Goal: Task Accomplishment & Management: Manage account settings

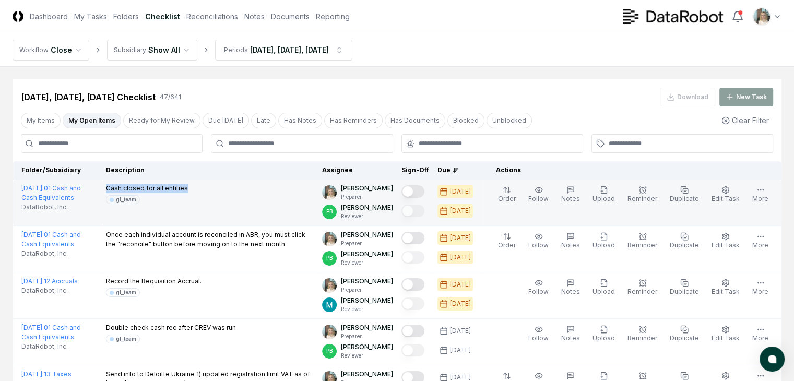
drag, startPoint x: 182, startPoint y: 189, endPoint x: 100, endPoint y: 185, distance: 82.0
click at [106, 185] on div "Cash closed for all entities gl_team" at bounding box center [210, 194] width 208 height 20
copy p "Cash closed for all entities"
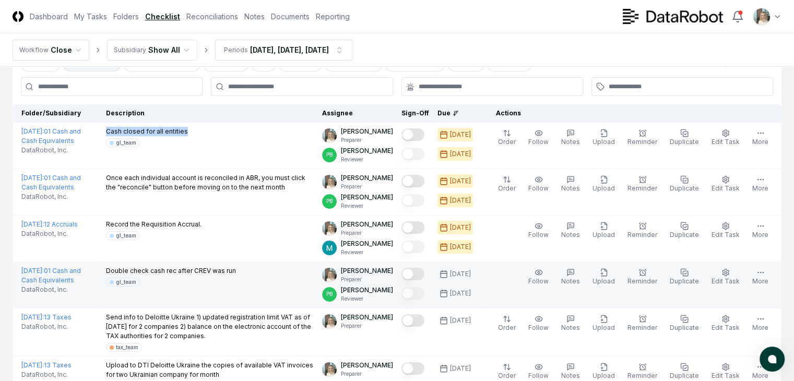
scroll to position [69, 0]
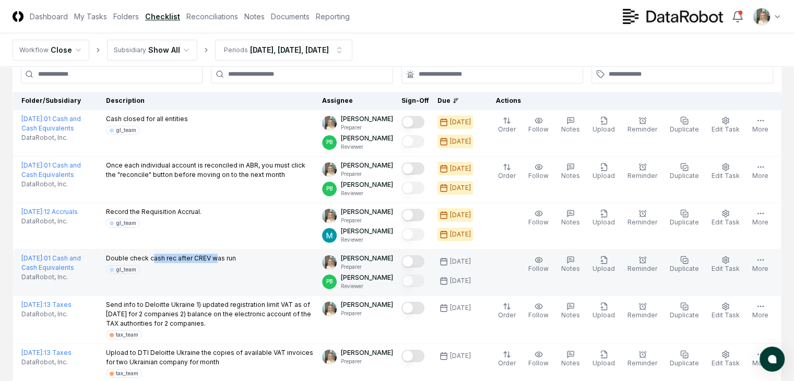
drag, startPoint x: 144, startPoint y: 257, endPoint x: 209, endPoint y: 256, distance: 64.7
click at [209, 256] on p "Double check cash rec after CREV was run" at bounding box center [171, 258] width 130 height 9
click at [207, 258] on p "Double check cash rec after CREV was run" at bounding box center [171, 258] width 130 height 9
drag, startPoint x: 186, startPoint y: 258, endPoint x: 225, endPoint y: 256, distance: 38.7
click at [225, 256] on p "Double check cash rec after CREV was run" at bounding box center [171, 258] width 130 height 9
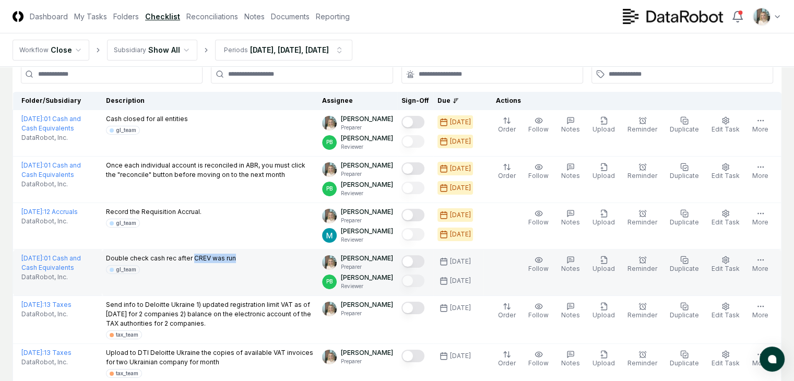
copy p "CREV was run"
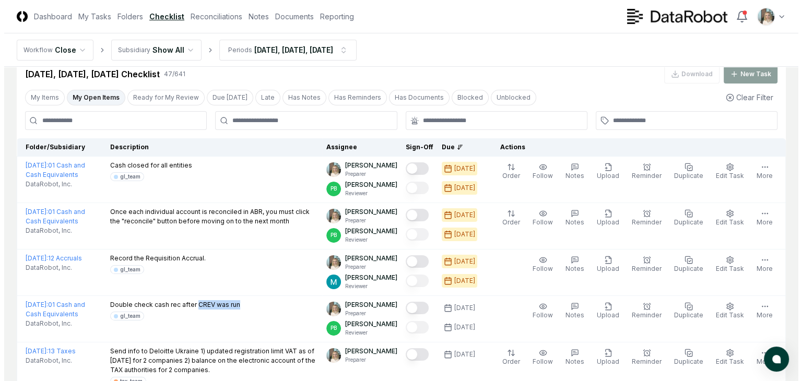
scroll to position [0, 0]
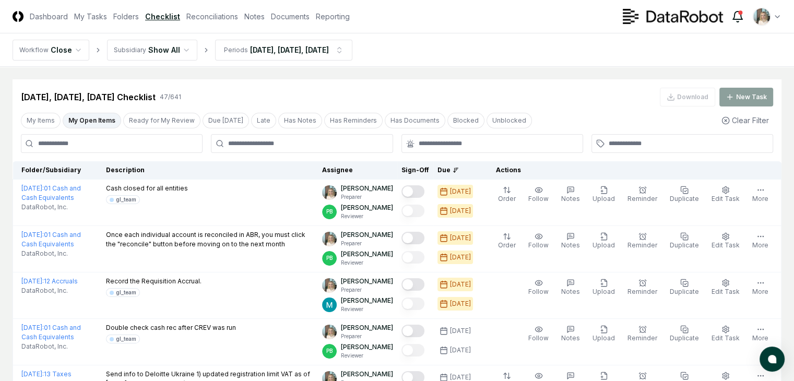
click at [736, 17] on icon at bounding box center [737, 16] width 13 height 13
click at [591, 12] on header "CloseCore Dashboard My Tasks Folders Checklist Reconciliations Notes Documents …" at bounding box center [397, 16] width 794 height 33
click at [238, 16] on link "Reconciliations" at bounding box center [212, 16] width 52 height 11
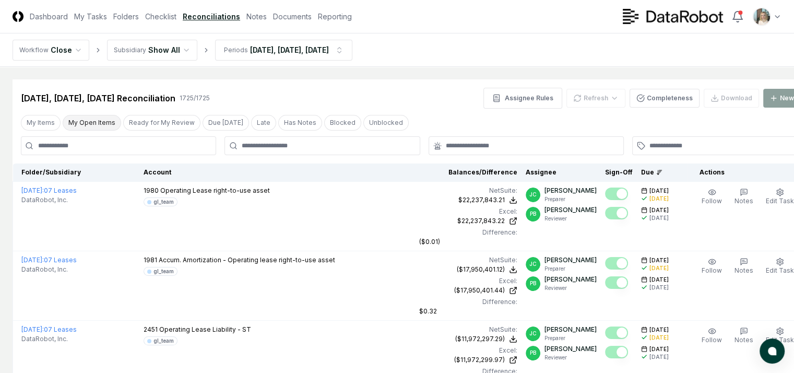
click at [96, 122] on button "My Open Items" at bounding box center [92, 123] width 58 height 16
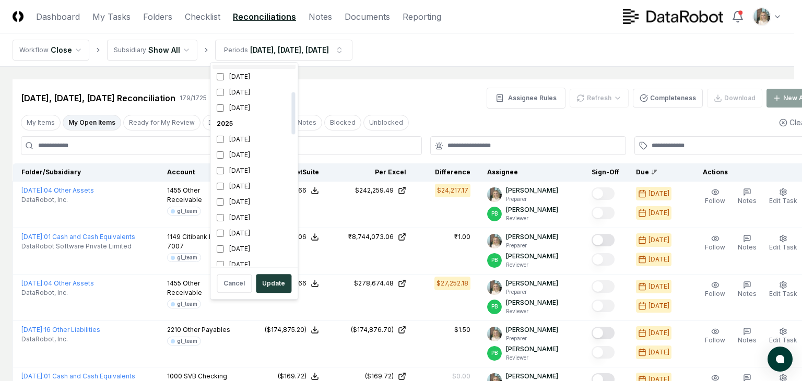
scroll to position [139, 0]
click at [238, 168] on div "[DATE]" at bounding box center [253, 169] width 83 height 16
click at [238, 196] on div "[DATE]" at bounding box center [253, 200] width 83 height 16
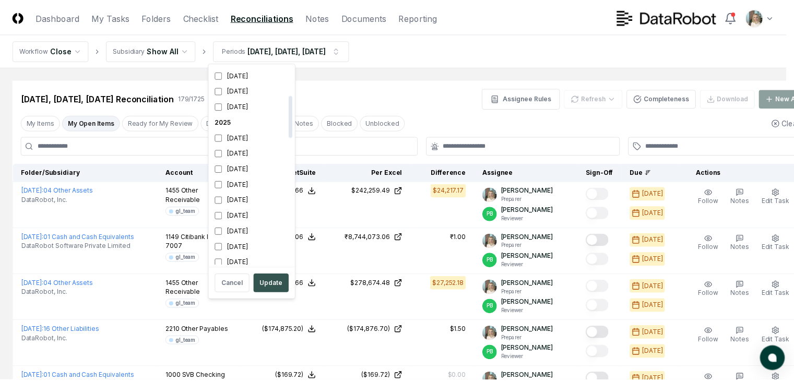
scroll to position [144, 0]
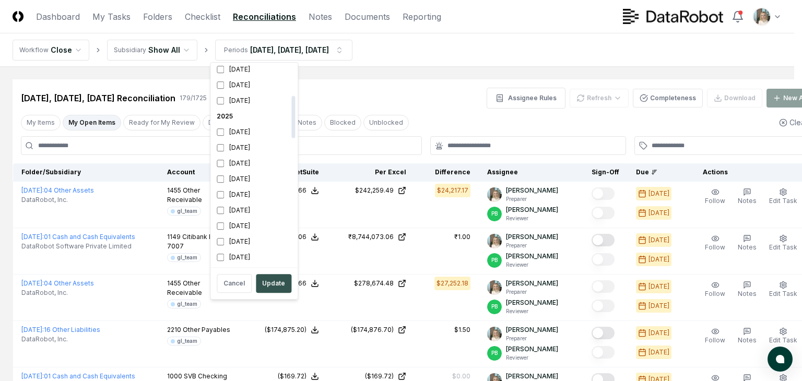
click at [270, 283] on button "Update" at bounding box center [273, 283] width 35 height 19
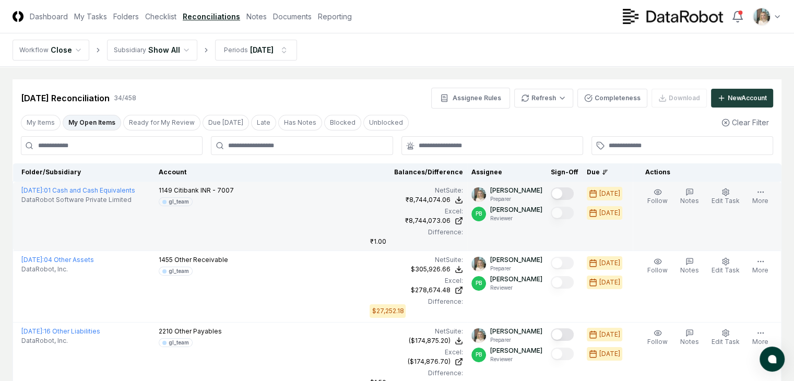
click at [557, 192] on button "Mark complete" at bounding box center [562, 193] width 23 height 13
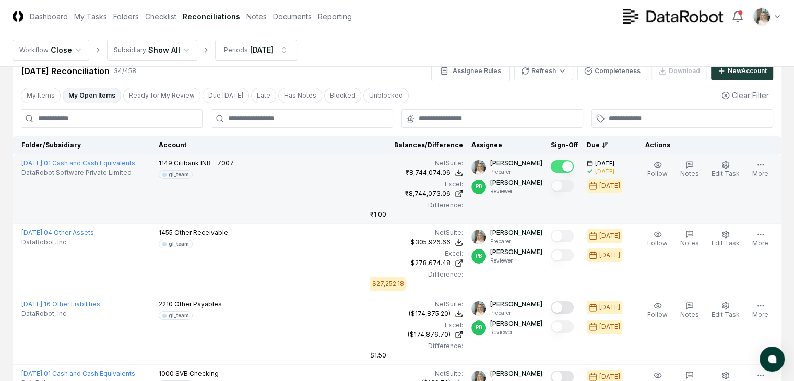
scroll to position [69, 0]
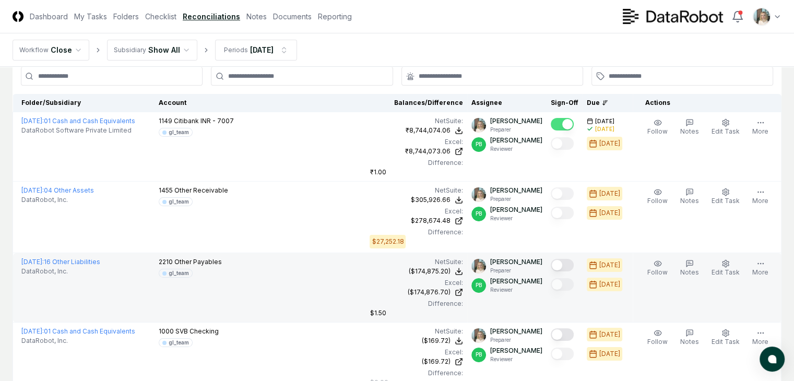
click at [557, 259] on button "Mark complete" at bounding box center [562, 265] width 23 height 13
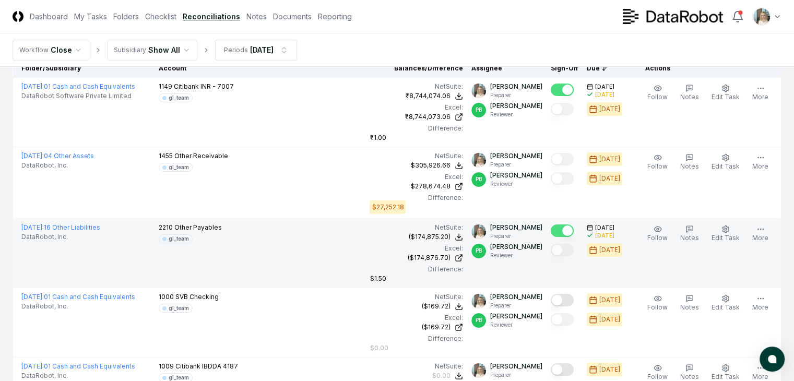
scroll to position [104, 0]
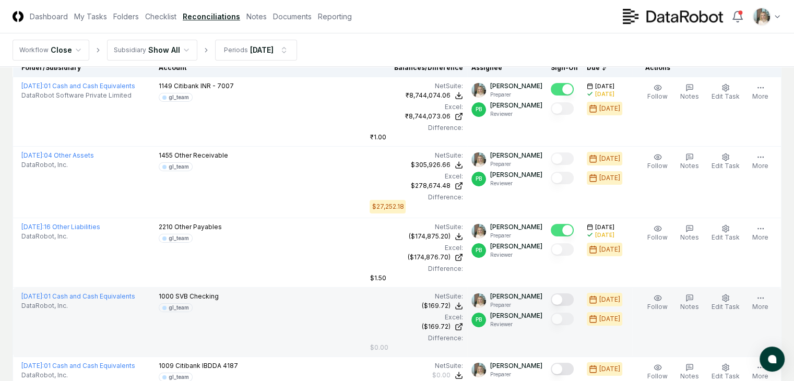
click at [556, 293] on button "Mark complete" at bounding box center [562, 299] width 23 height 13
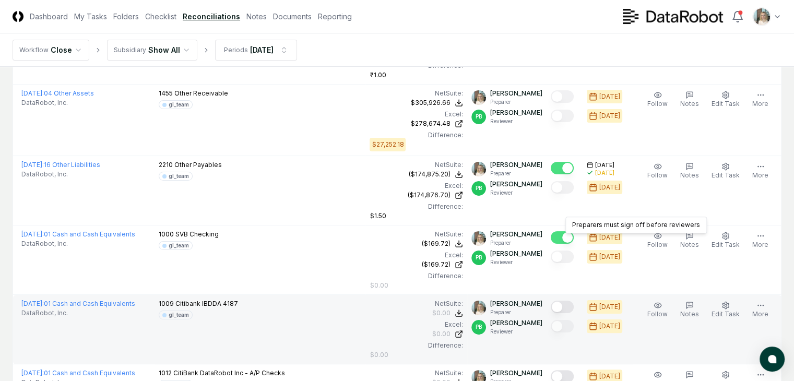
scroll to position [174, 0]
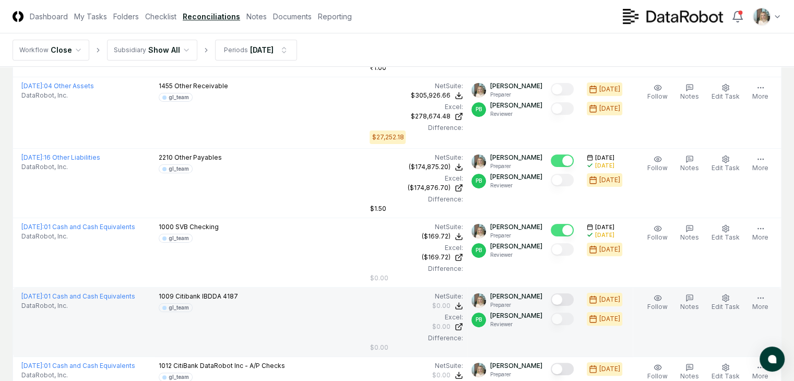
click at [555, 293] on button "Mark complete" at bounding box center [562, 299] width 23 height 13
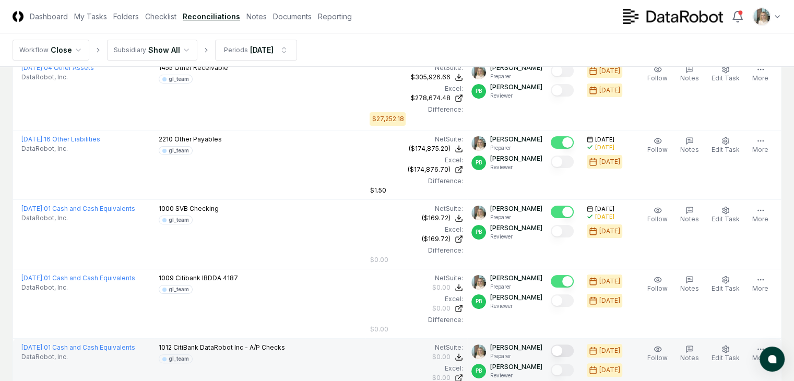
scroll to position [209, 0]
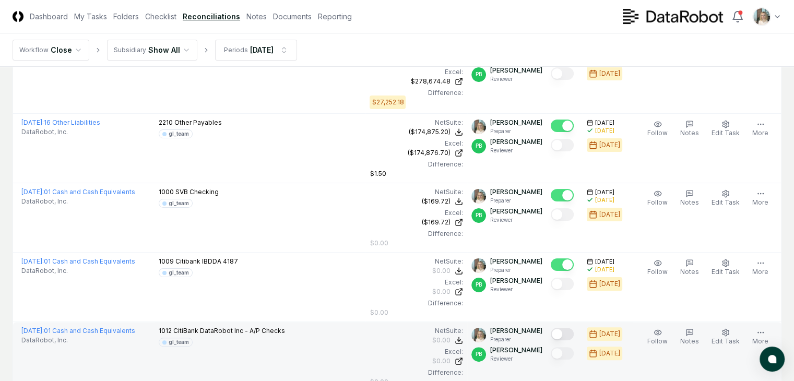
click at [557, 328] on button "Mark complete" at bounding box center [562, 334] width 23 height 13
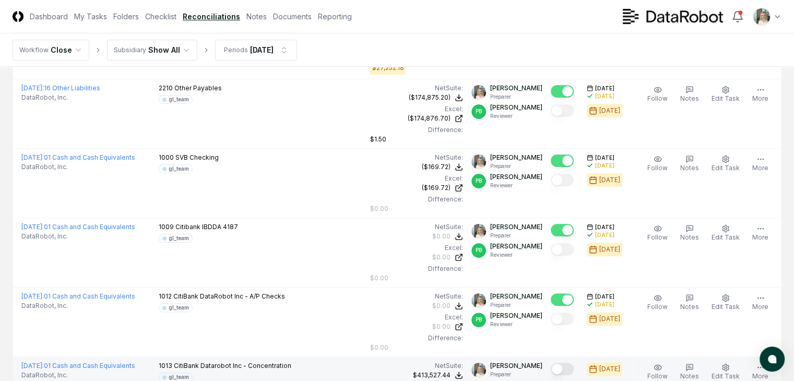
click at [554, 363] on button "Mark complete" at bounding box center [562, 369] width 23 height 13
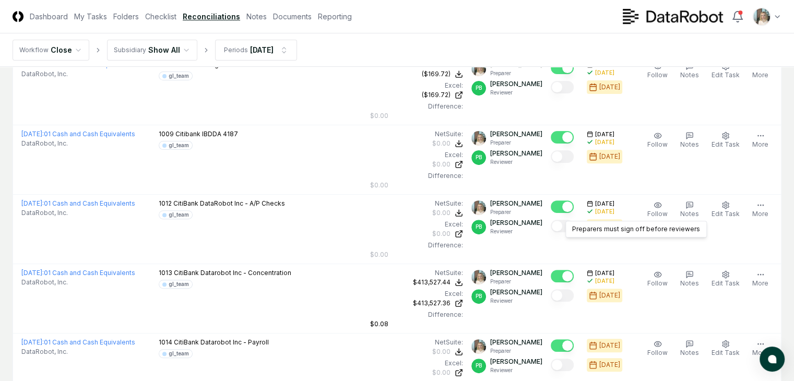
scroll to position [348, 0]
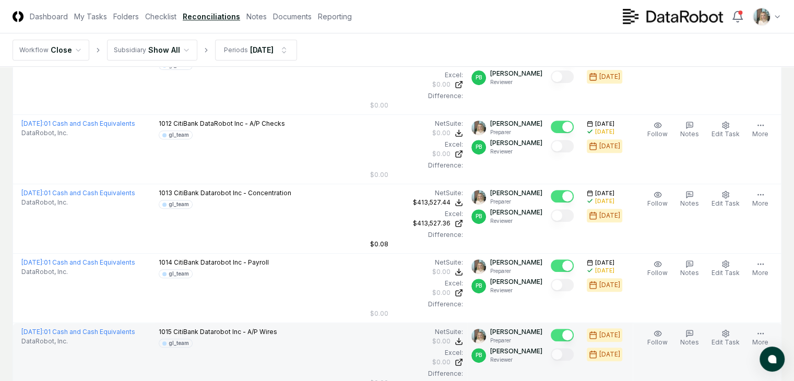
scroll to position [418, 0]
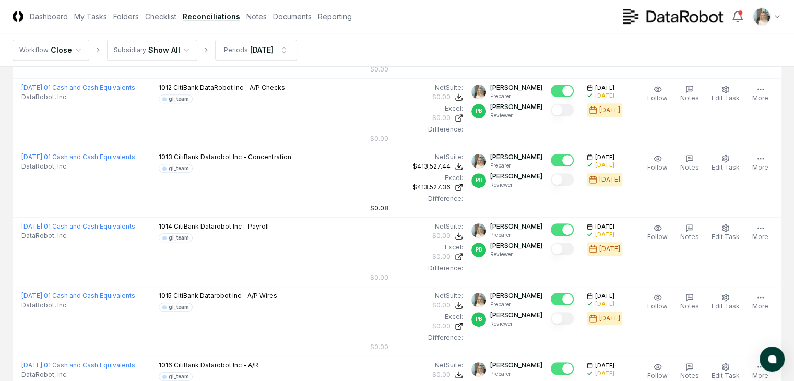
scroll to position [487, 0]
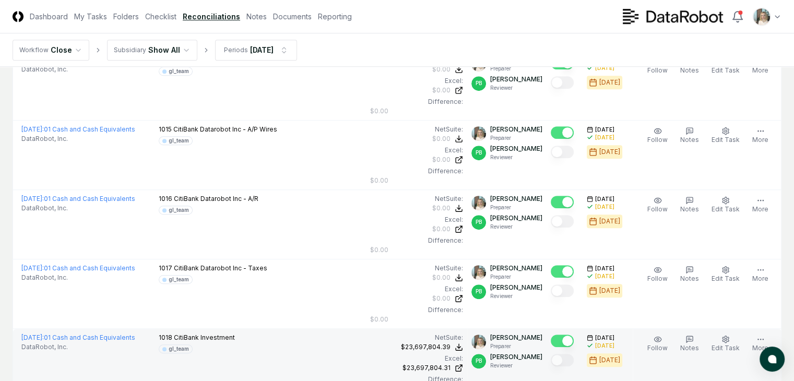
scroll to position [626, 0]
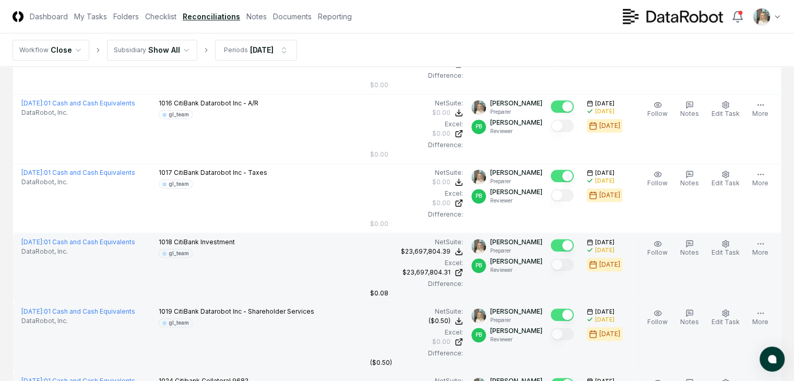
scroll to position [731, 0]
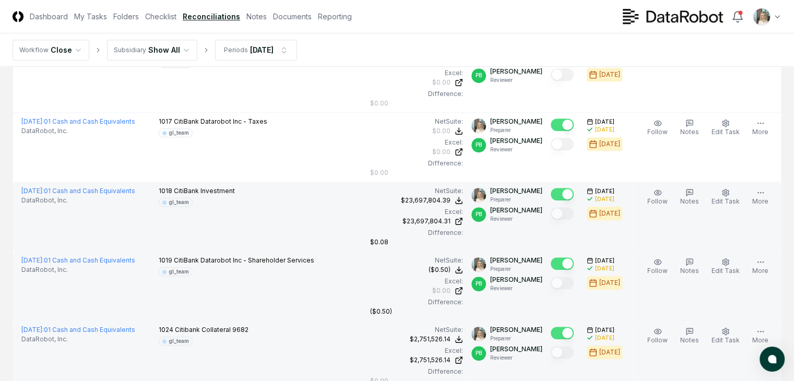
scroll to position [800, 0]
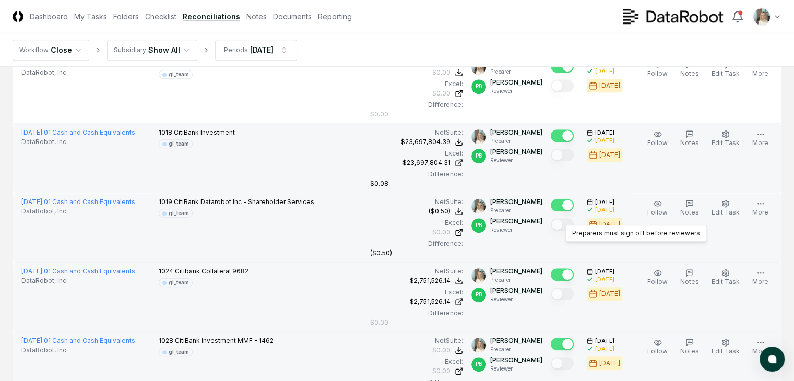
scroll to position [835, 0]
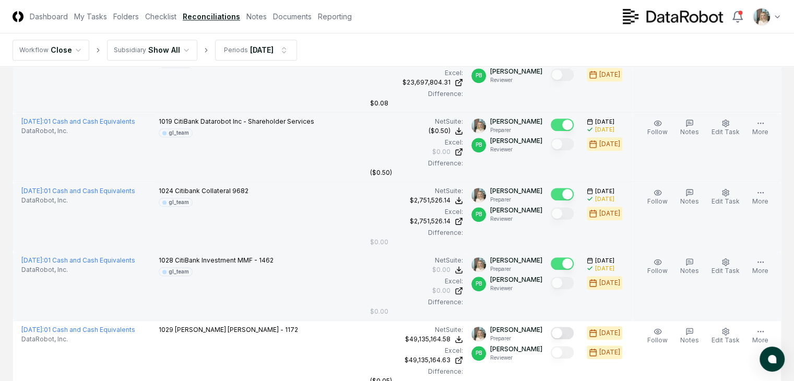
scroll to position [904, 0]
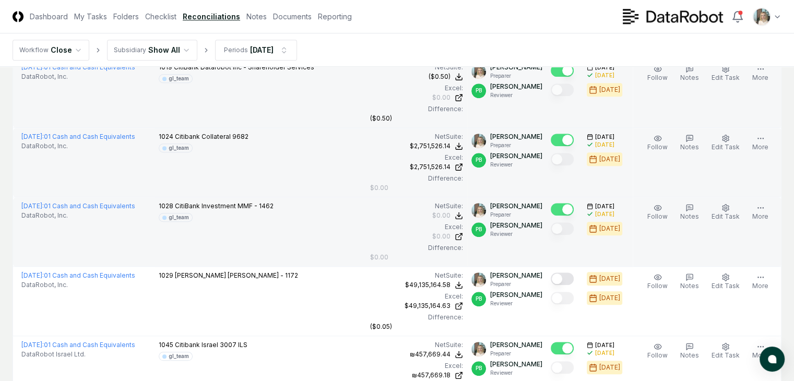
scroll to position [974, 0]
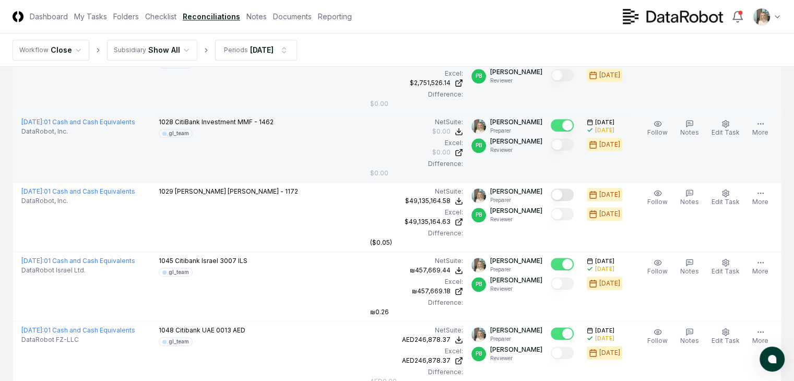
scroll to position [1044, 0]
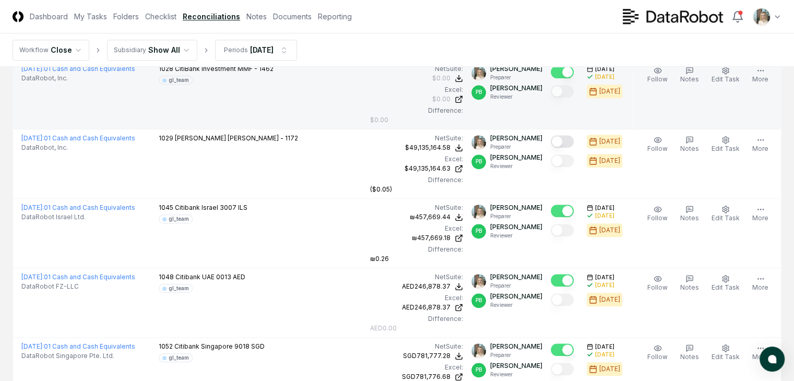
scroll to position [1113, 0]
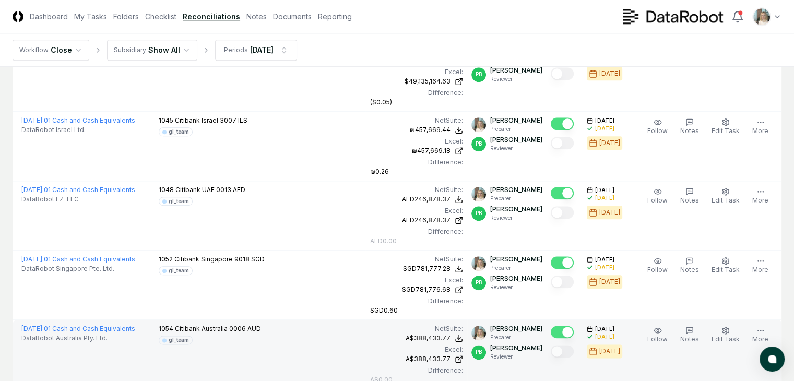
scroll to position [1218, 0]
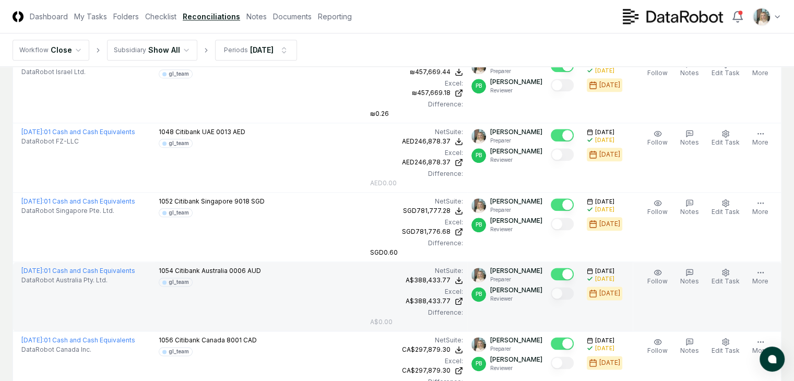
scroll to position [1253, 0]
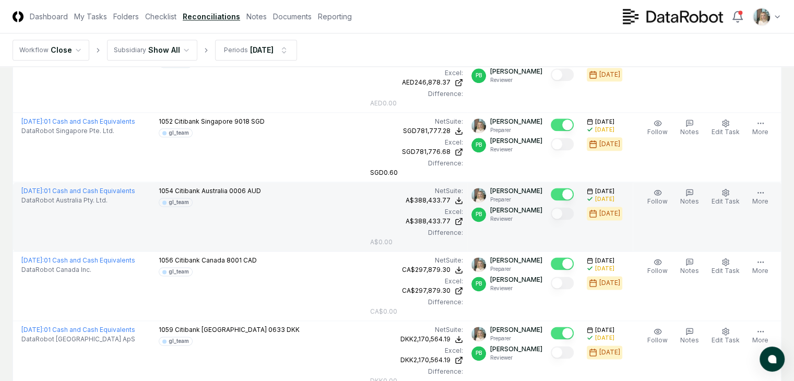
scroll to position [1322, 0]
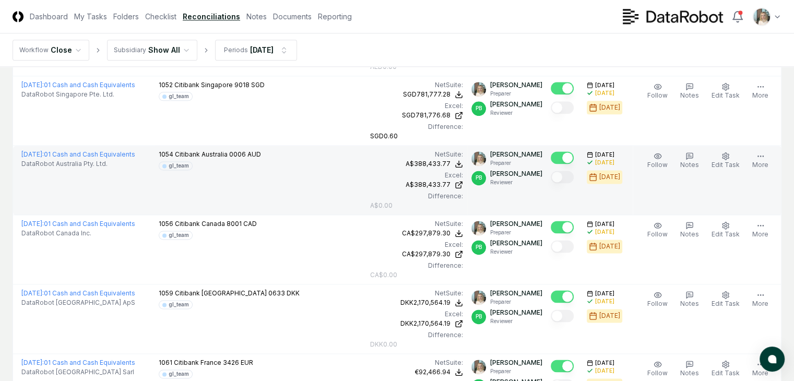
scroll to position [1391, 0]
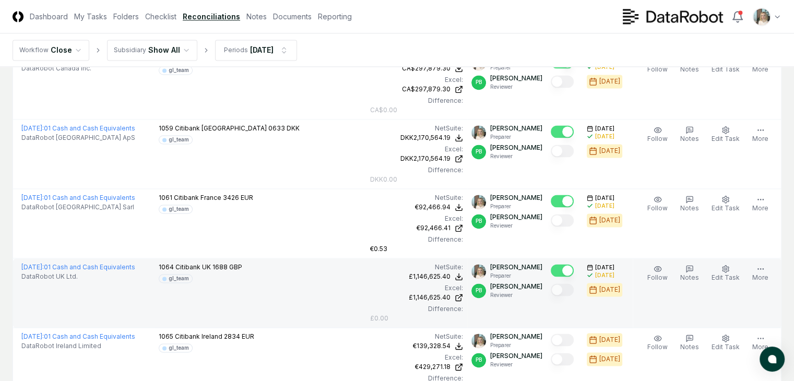
scroll to position [1487, 0]
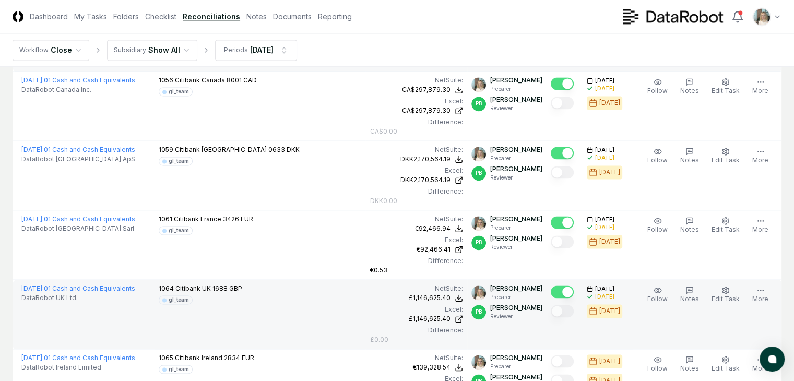
scroll to position [1522, 0]
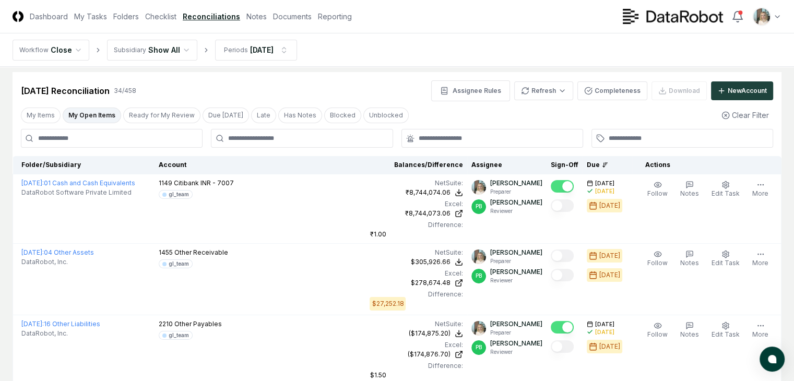
scroll to position [0, 0]
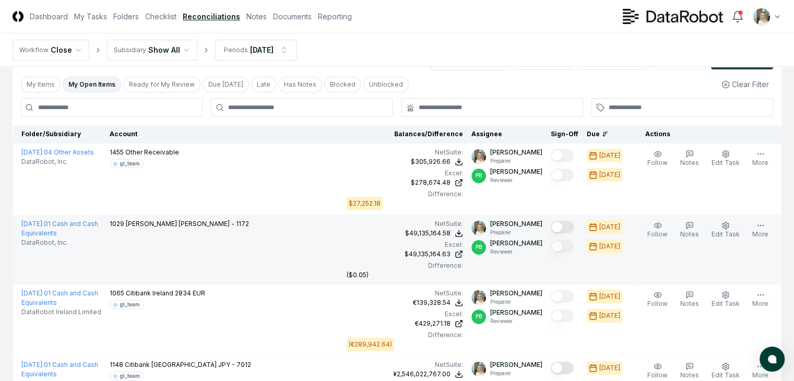
scroll to position [50, 0]
